Goal: Information Seeking & Learning: Learn about a topic

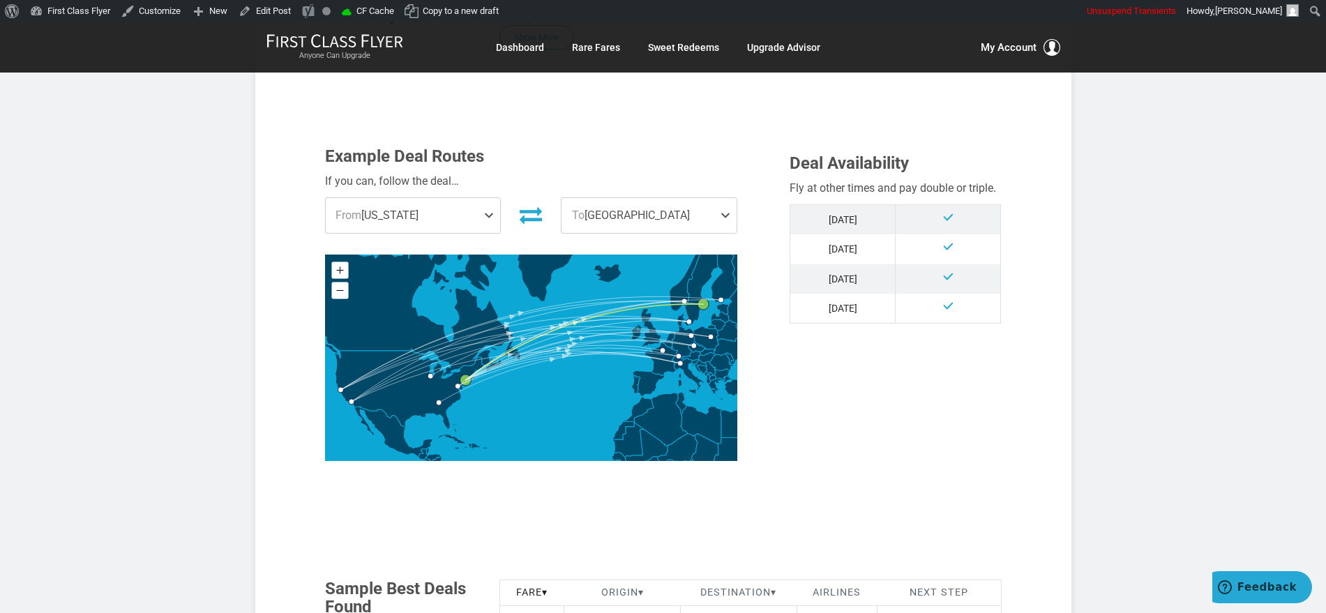
scroll to position [262, 0]
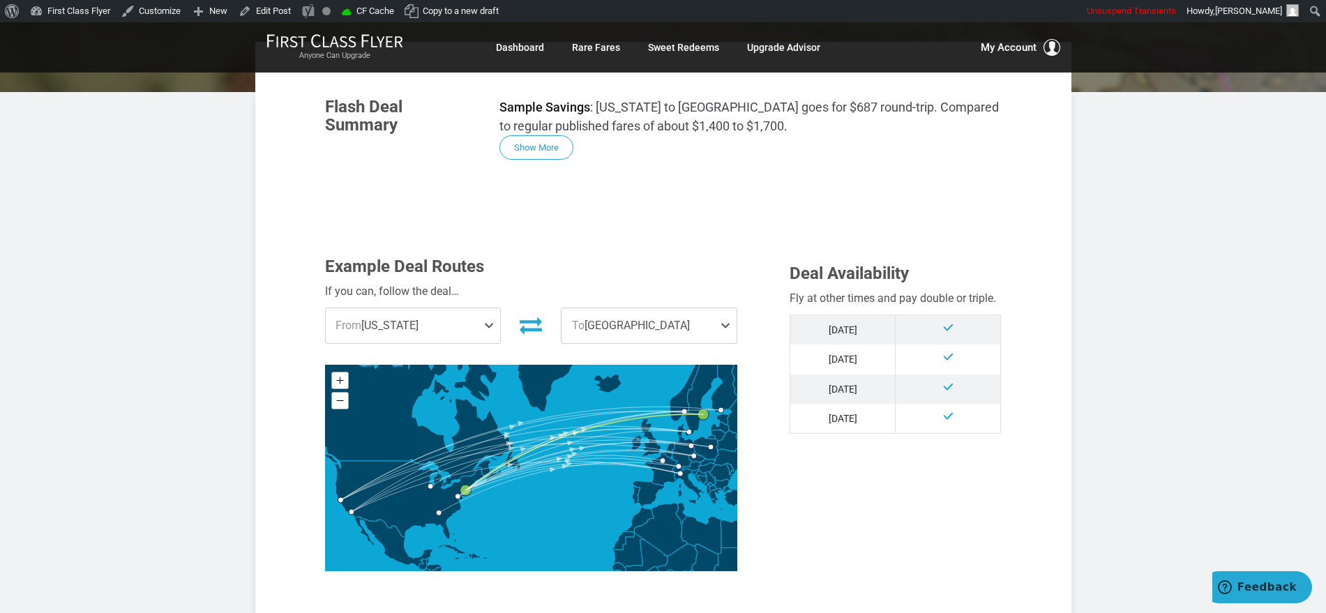
click at [521, 126] on p "Sample Savings : New York to Stockholm goes for $687 round-trip. Compared to re…" at bounding box center [751, 117] width 502 height 38
drag, startPoint x: 530, startPoint y: 139, endPoint x: 644, endPoint y: 150, distance: 115.0
click at [530, 140] on button "Show More" at bounding box center [537, 148] width 74 height 24
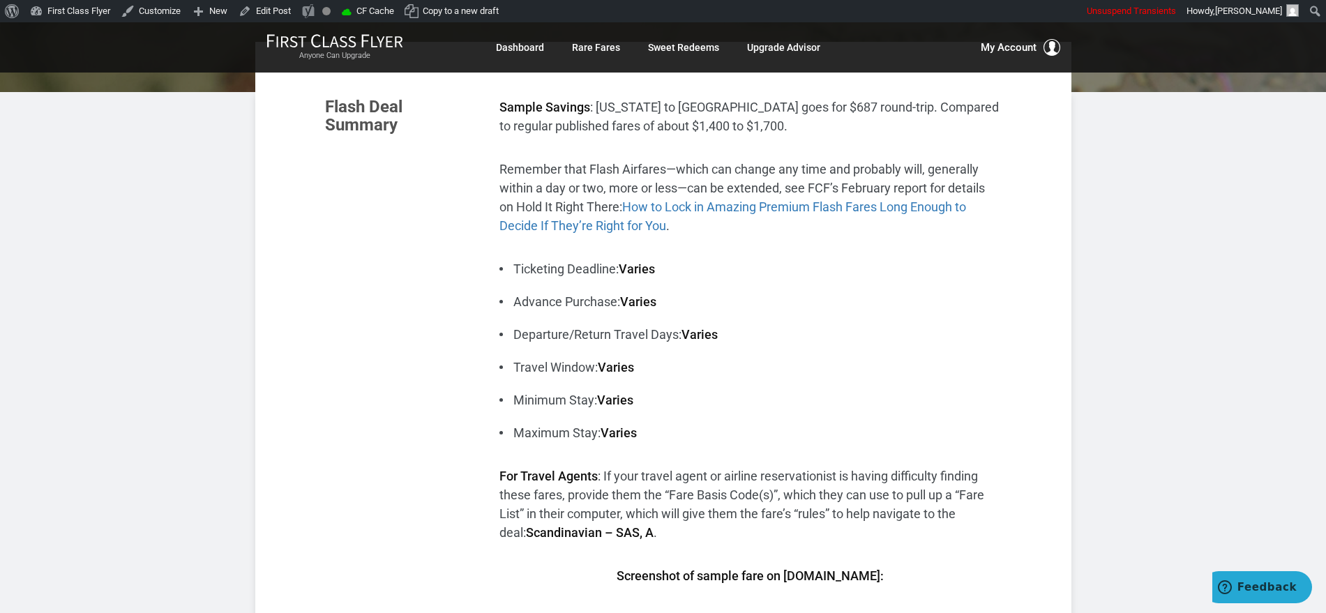
scroll to position [523, 0]
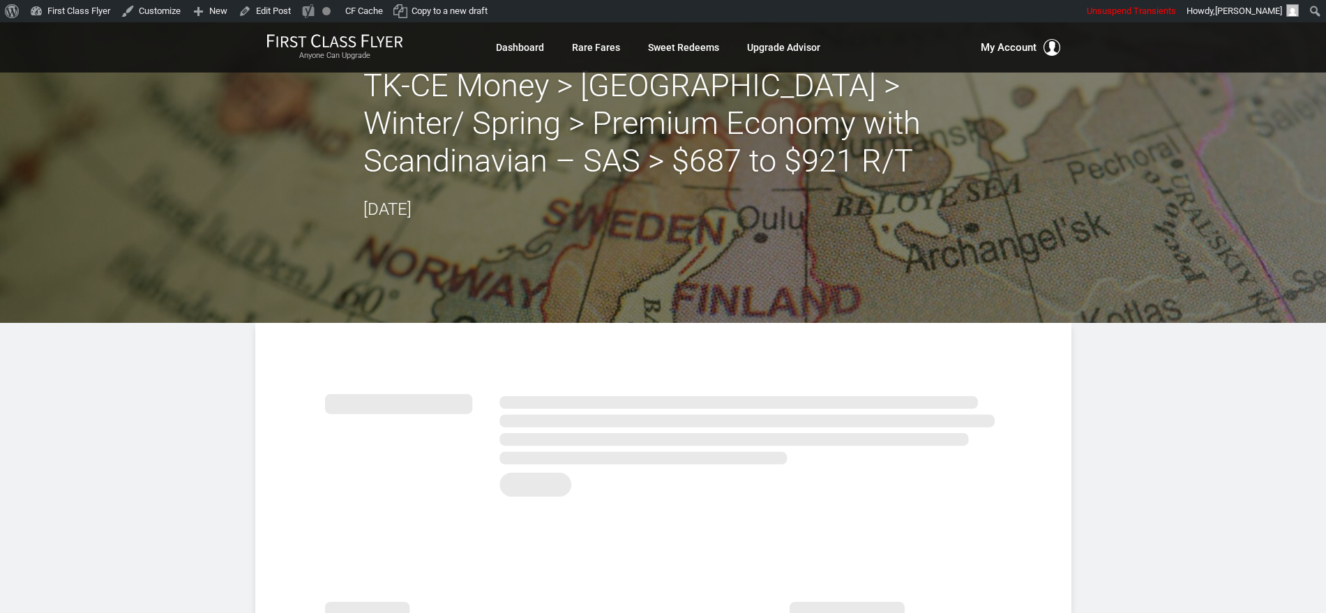
scroll to position [262, 0]
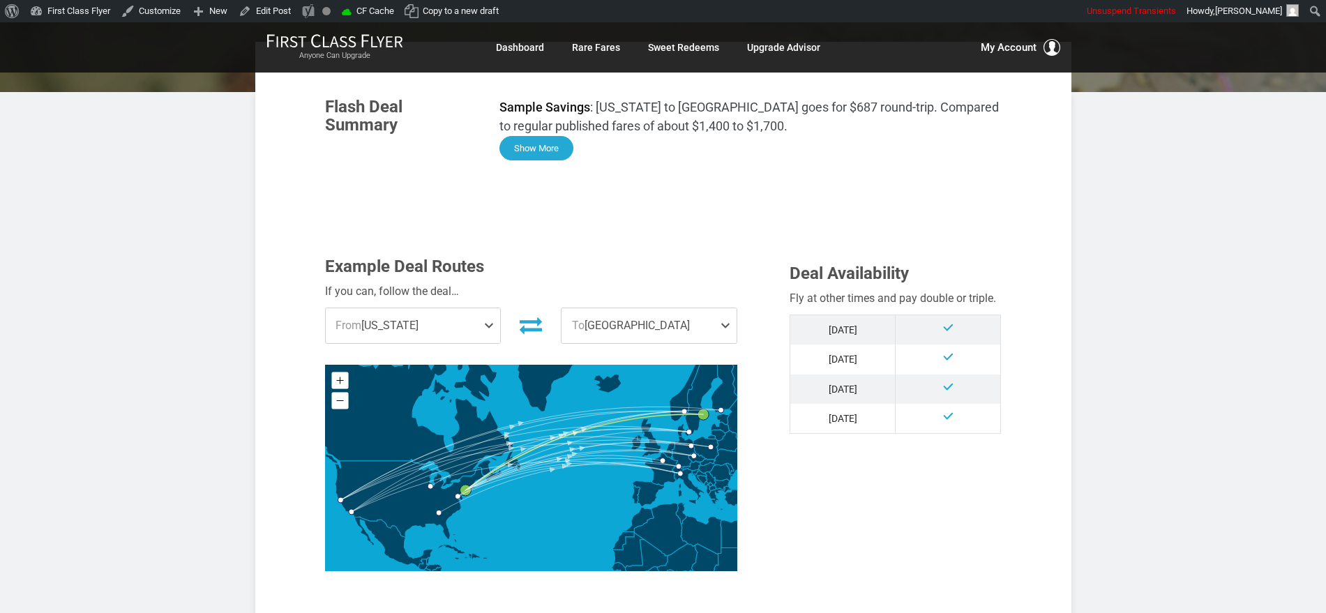
click at [532, 140] on button "Show More" at bounding box center [537, 148] width 74 height 24
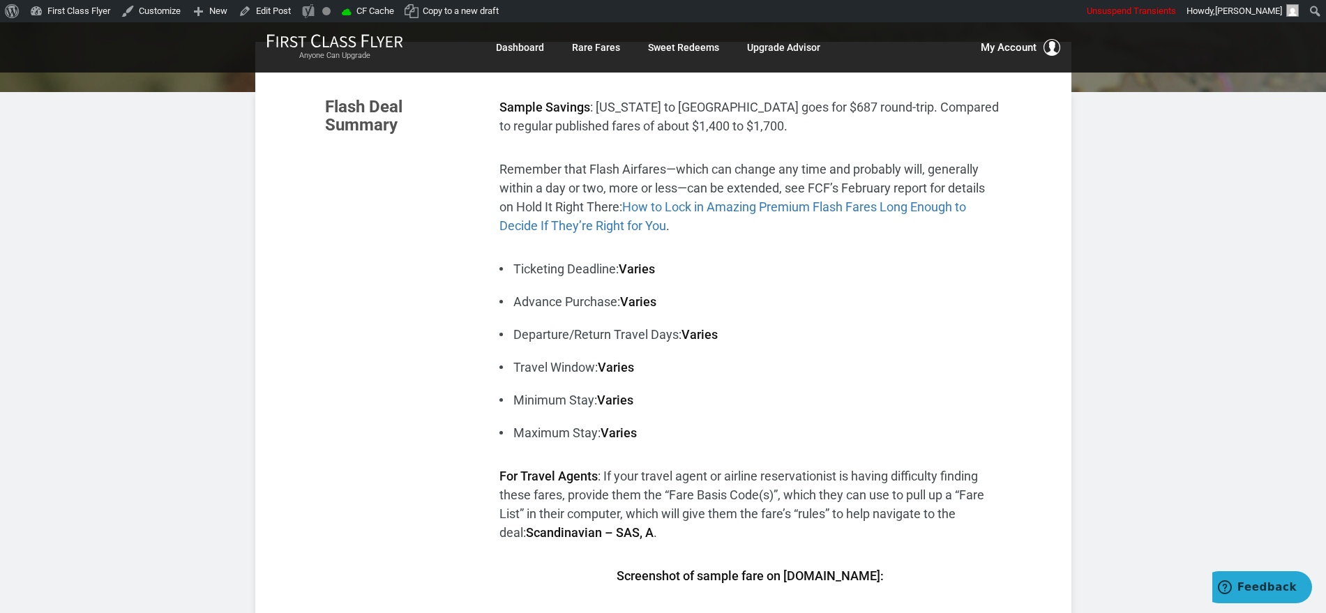
scroll to position [698, 0]
